Goal: Navigation & Orientation: Go to known website

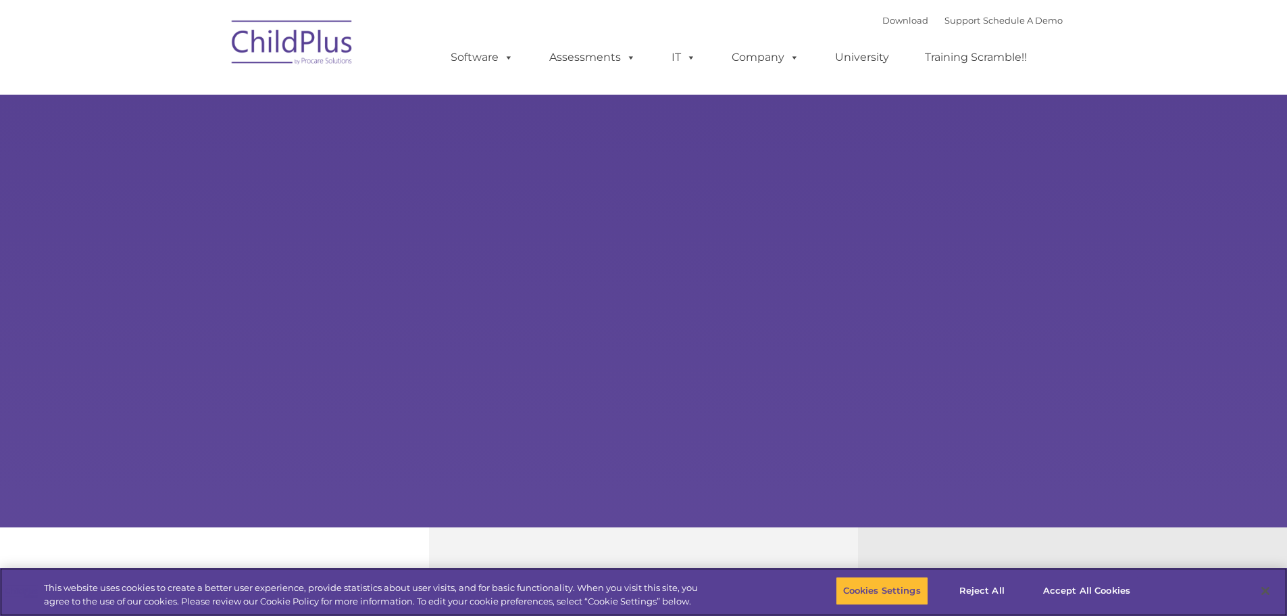
select select "MEDIUM"
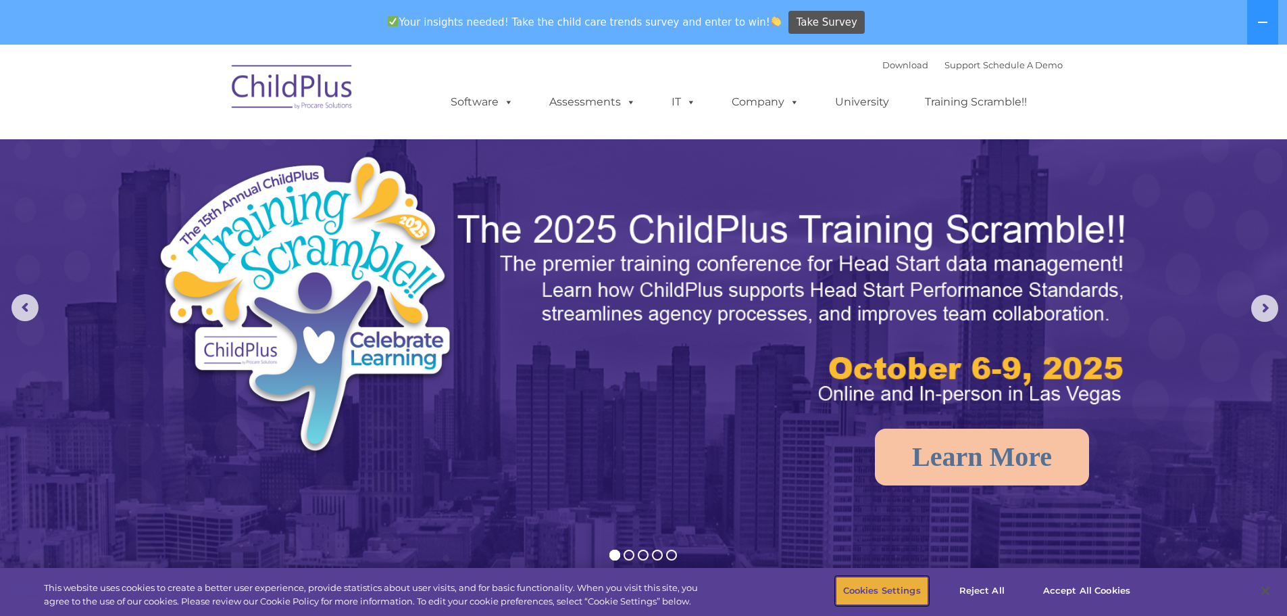
click at [887, 593] on button "Cookies Settings" at bounding box center [882, 590] width 93 height 28
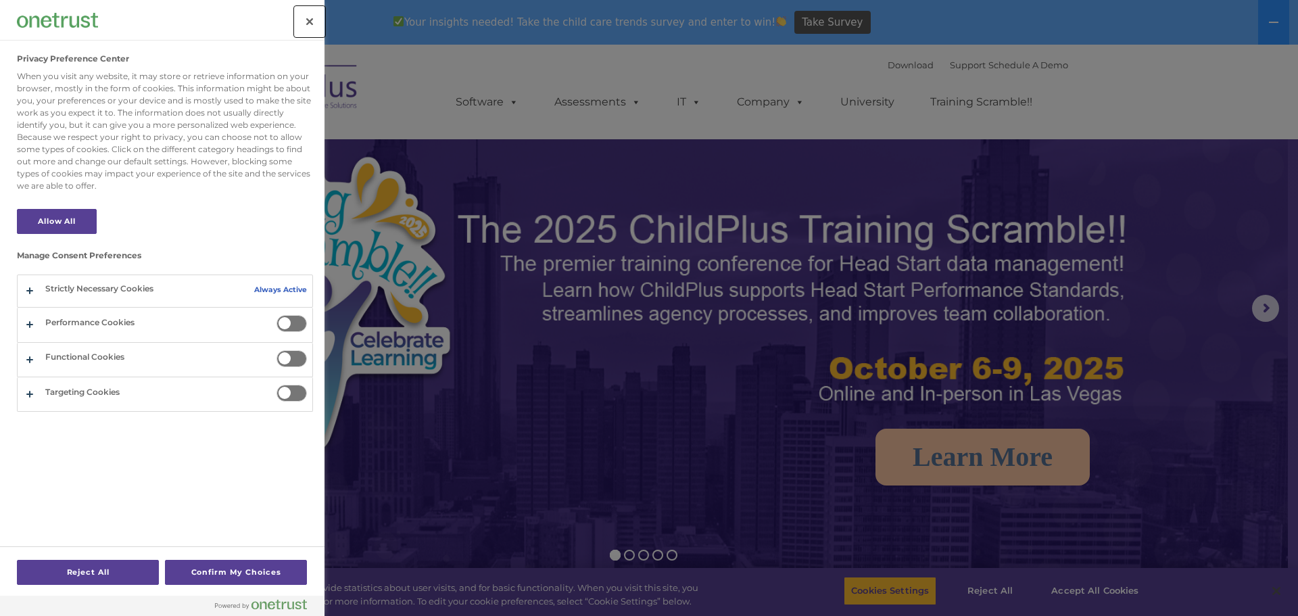
click at [312, 14] on button "Close" at bounding box center [310, 22] width 30 height 30
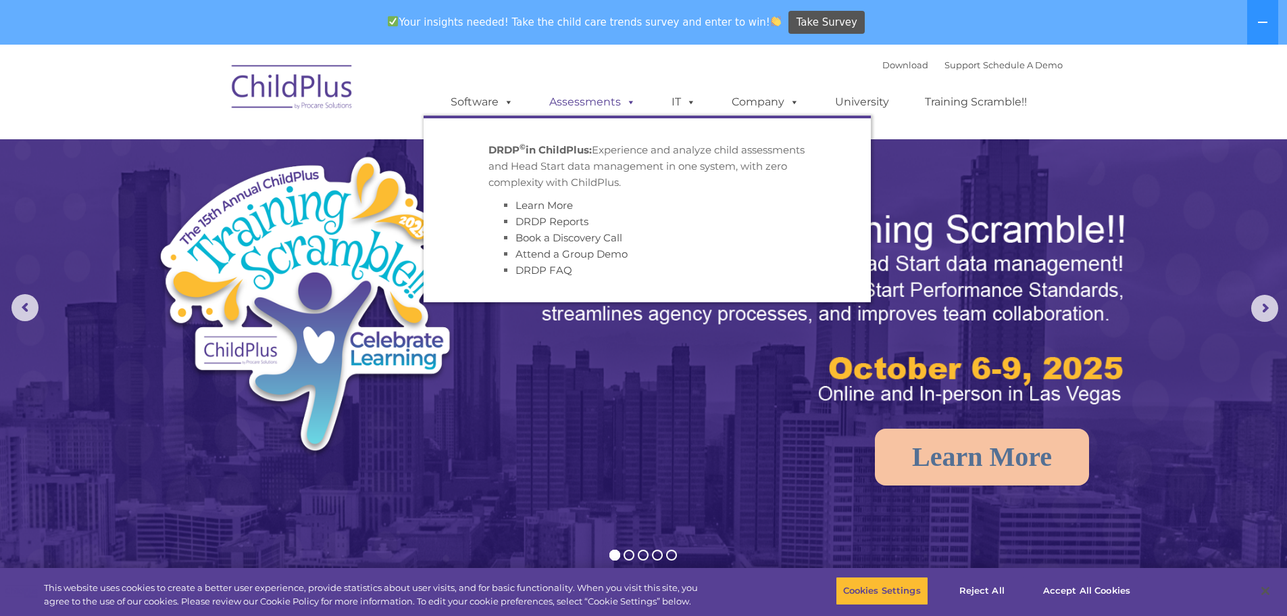
click at [622, 104] on span at bounding box center [628, 101] width 15 height 13
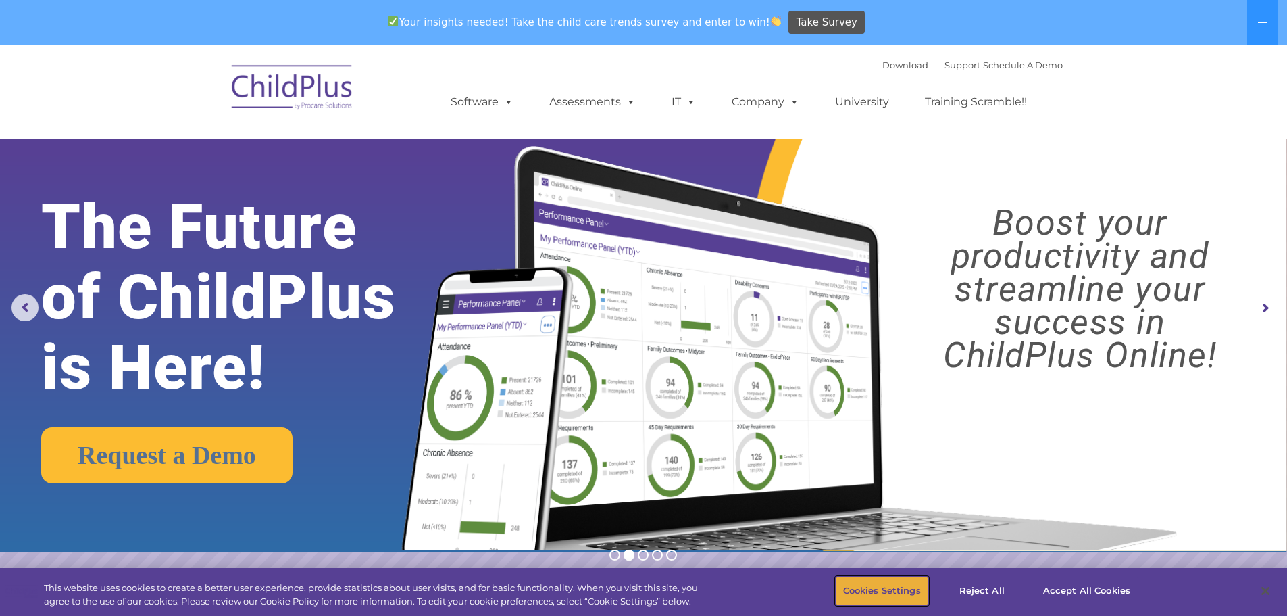
click at [898, 587] on button "Cookies Settings" at bounding box center [882, 590] width 93 height 28
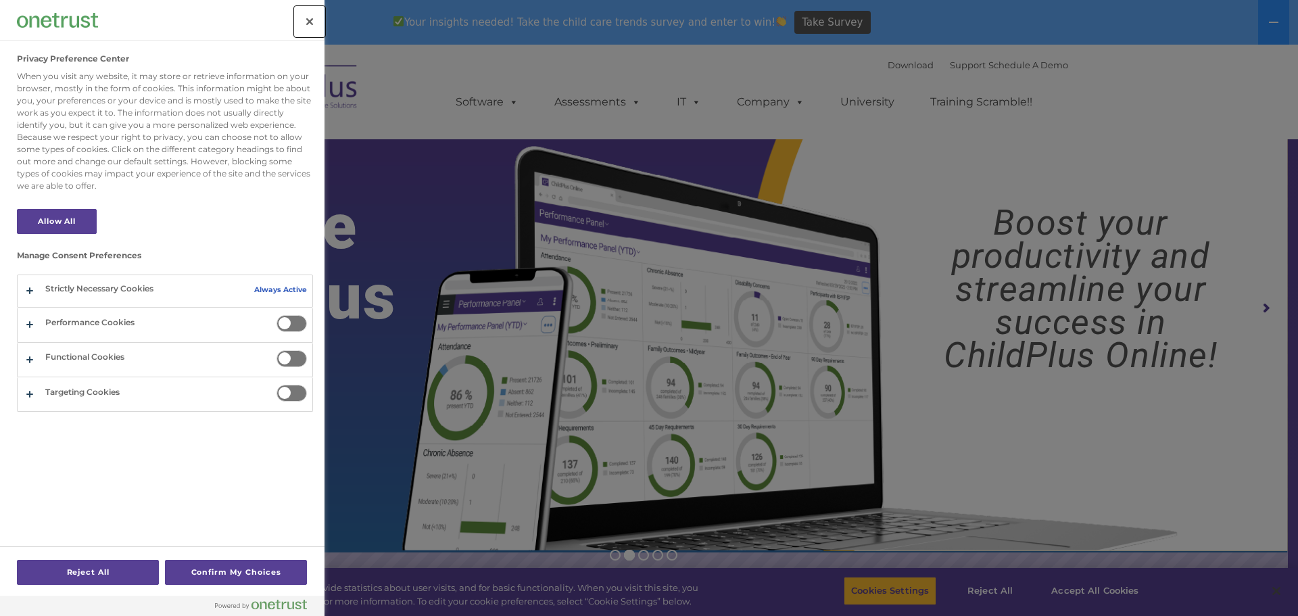
click at [309, 20] on button "Close" at bounding box center [310, 22] width 30 height 30
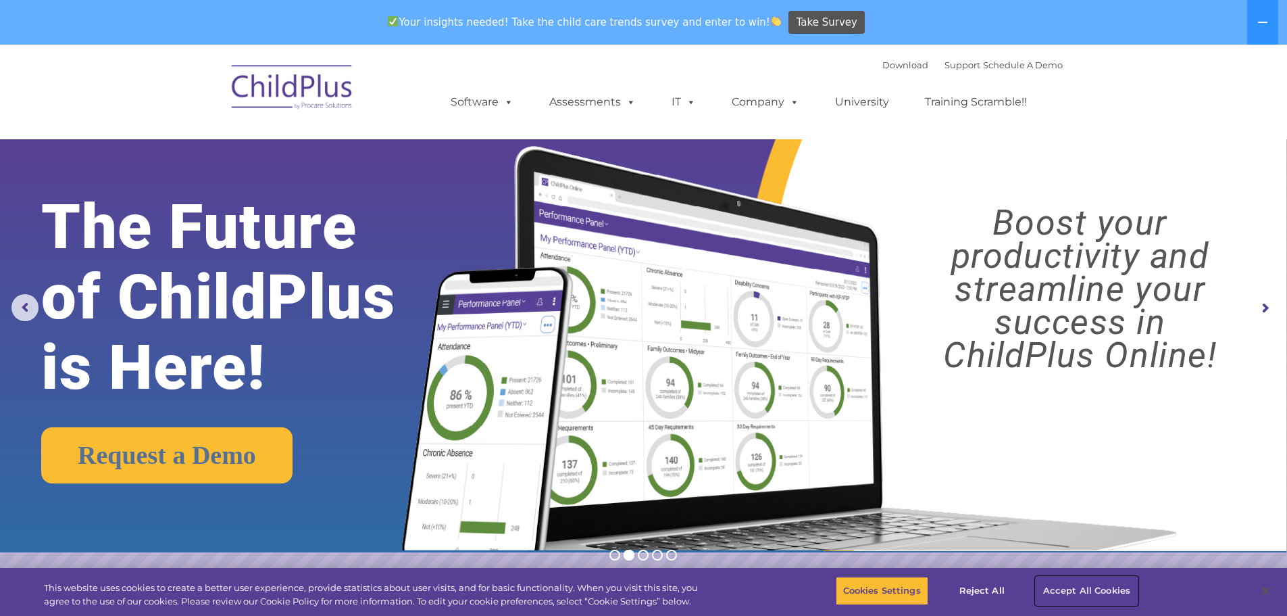
click at [1075, 593] on button "Accept All Cookies" at bounding box center [1087, 590] width 102 height 28
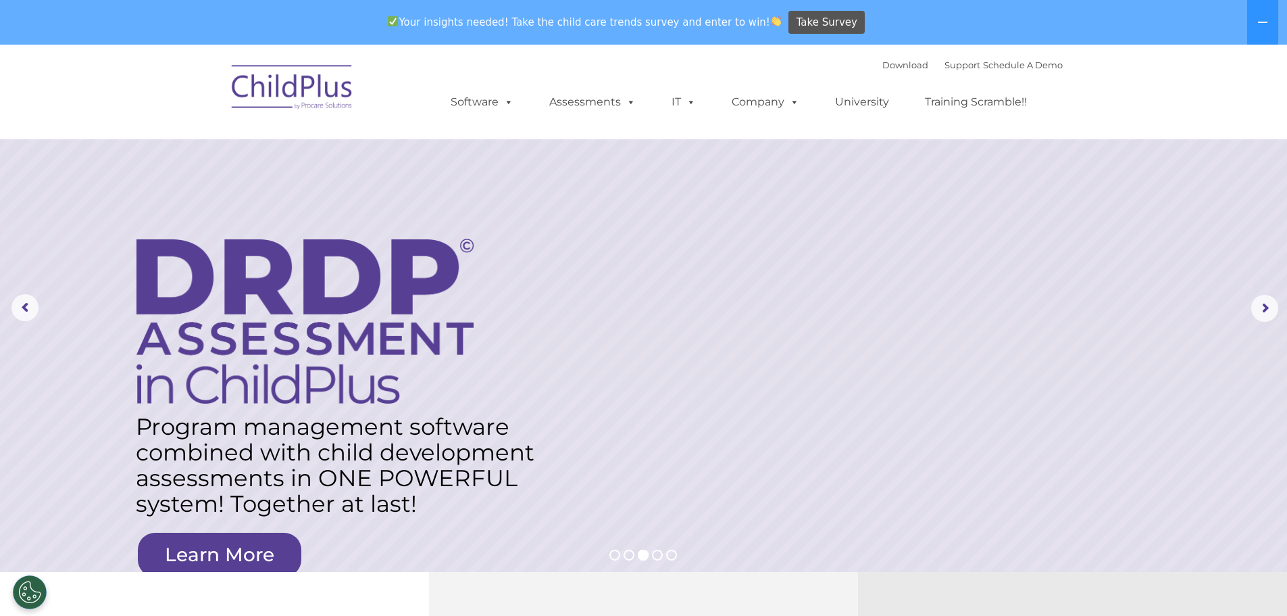
click at [308, 100] on img at bounding box center [292, 89] width 135 height 68
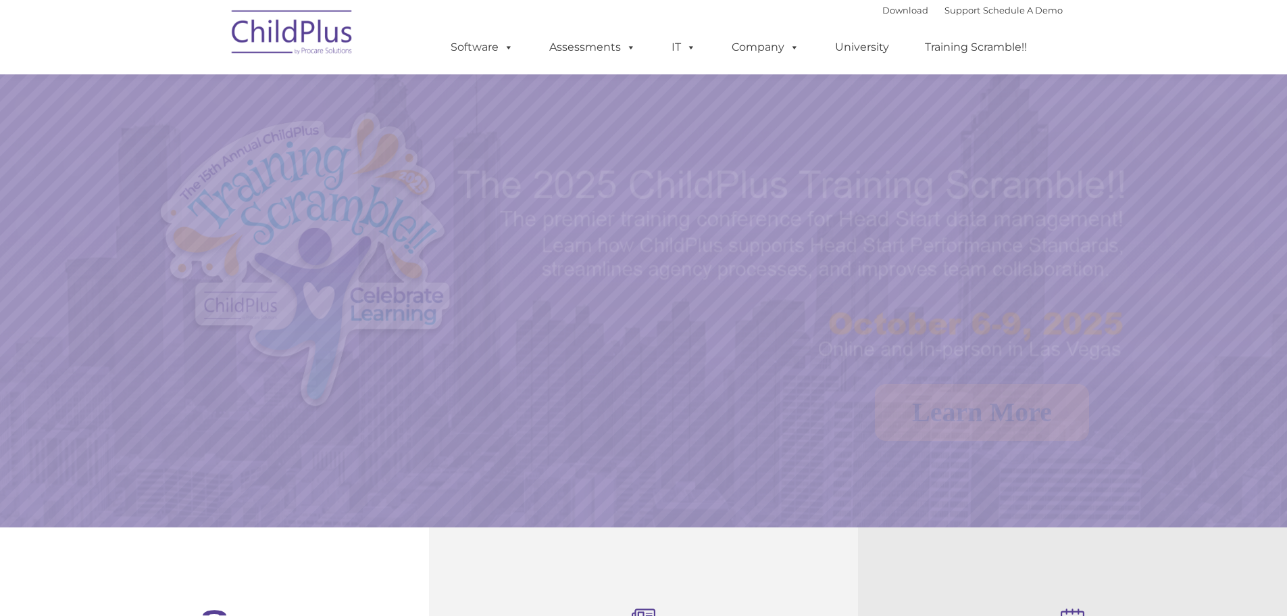
scroll to position [270, 0]
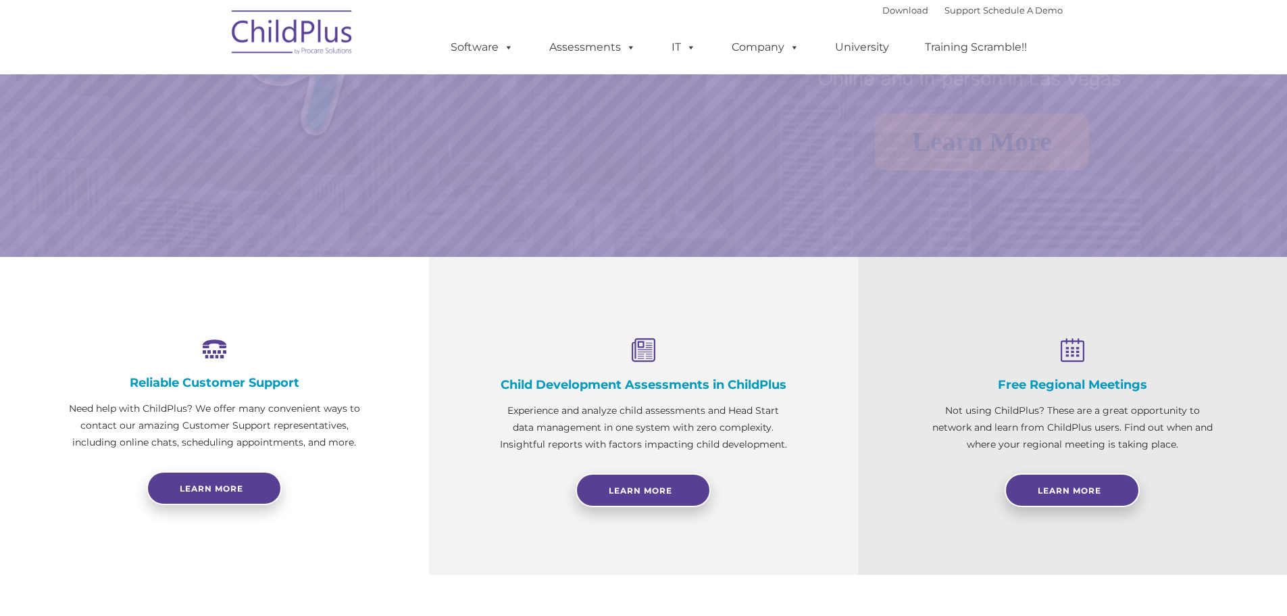
select select "MEDIUM"
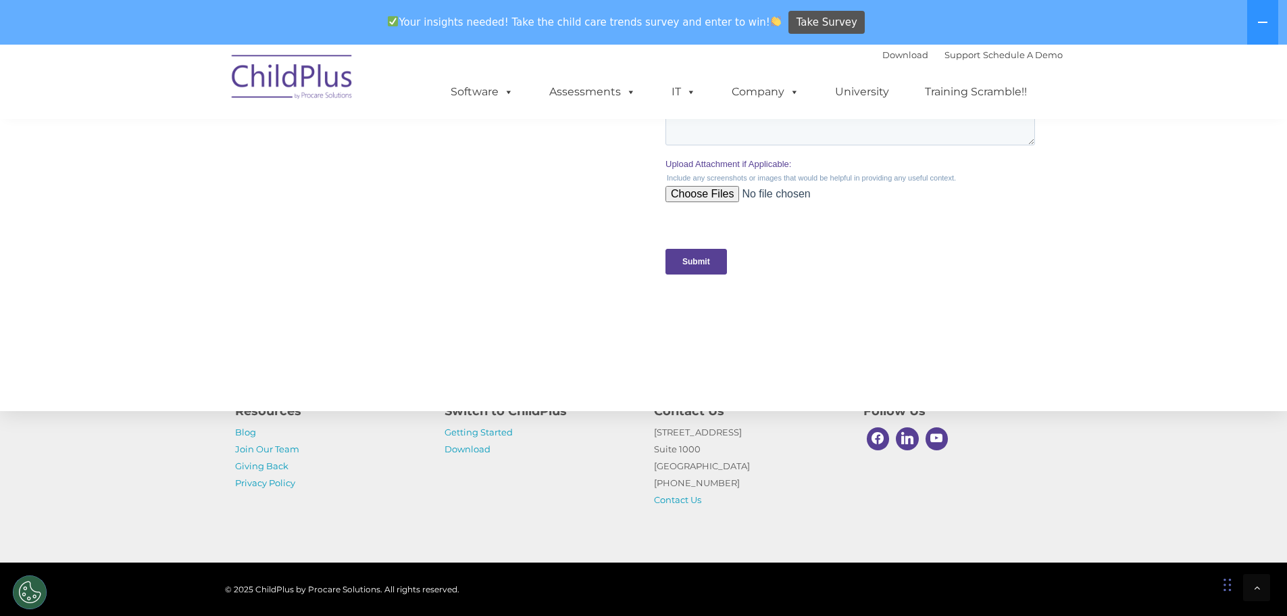
scroll to position [1277, 0]
